Goal: Transaction & Acquisition: Purchase product/service

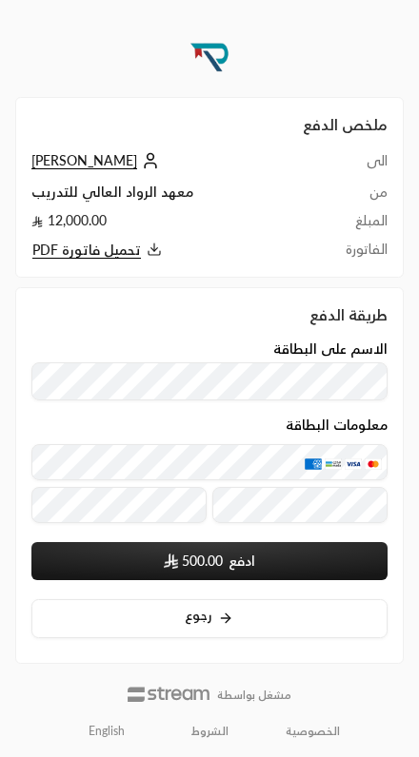
click at [128, 246] on span "تحميل فاتورة PDF" at bounding box center [86, 250] width 108 height 17
